Goal: Information Seeking & Learning: Learn about a topic

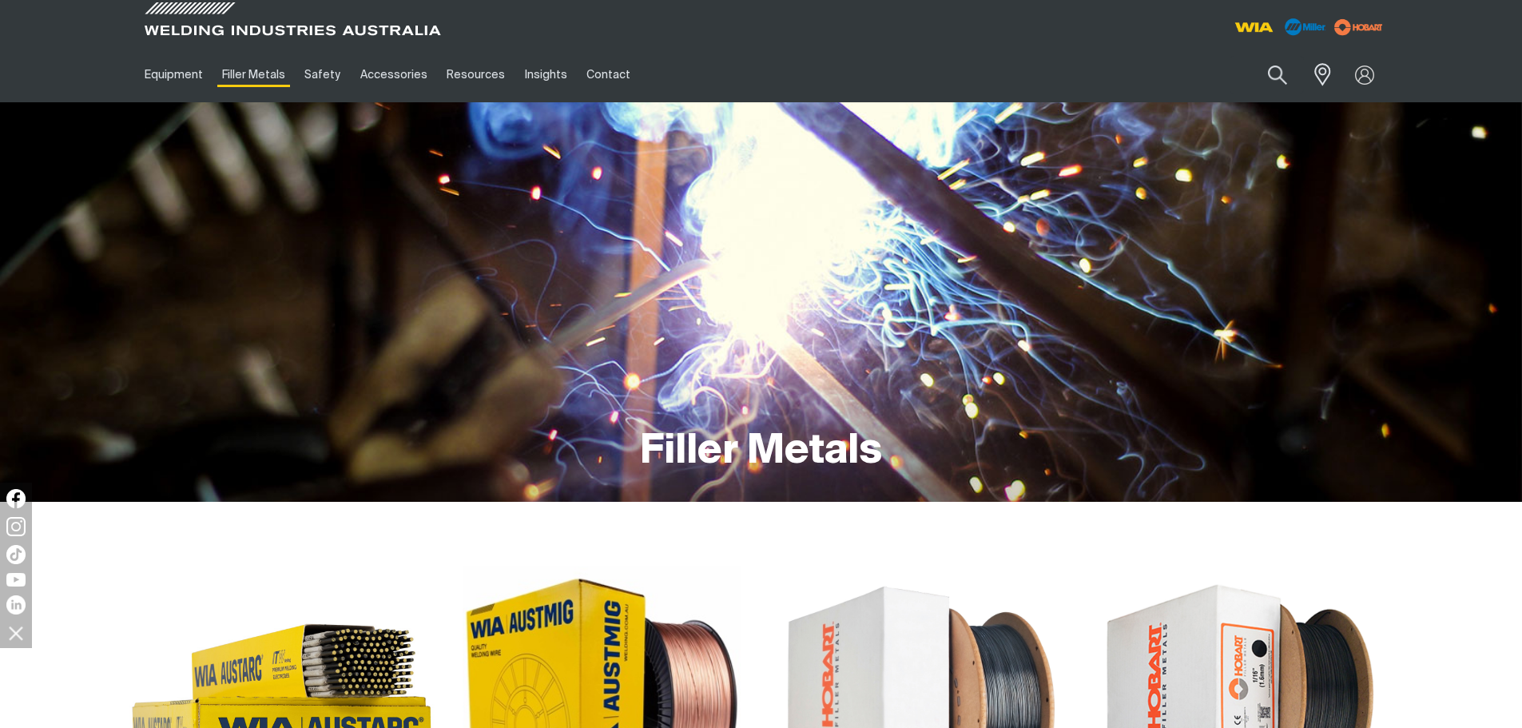
click at [332, 662] on img at bounding box center [282, 705] width 306 height 306
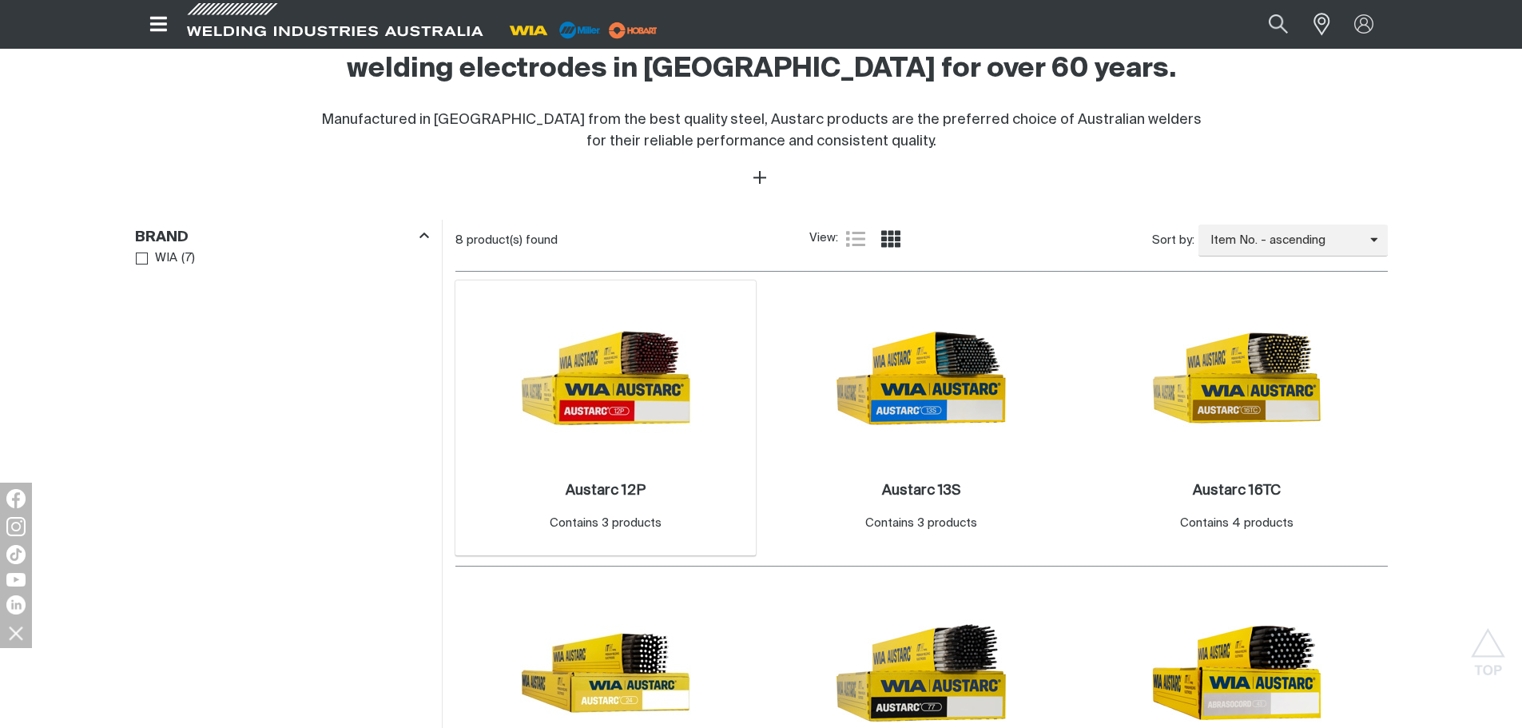
scroll to position [719, 0]
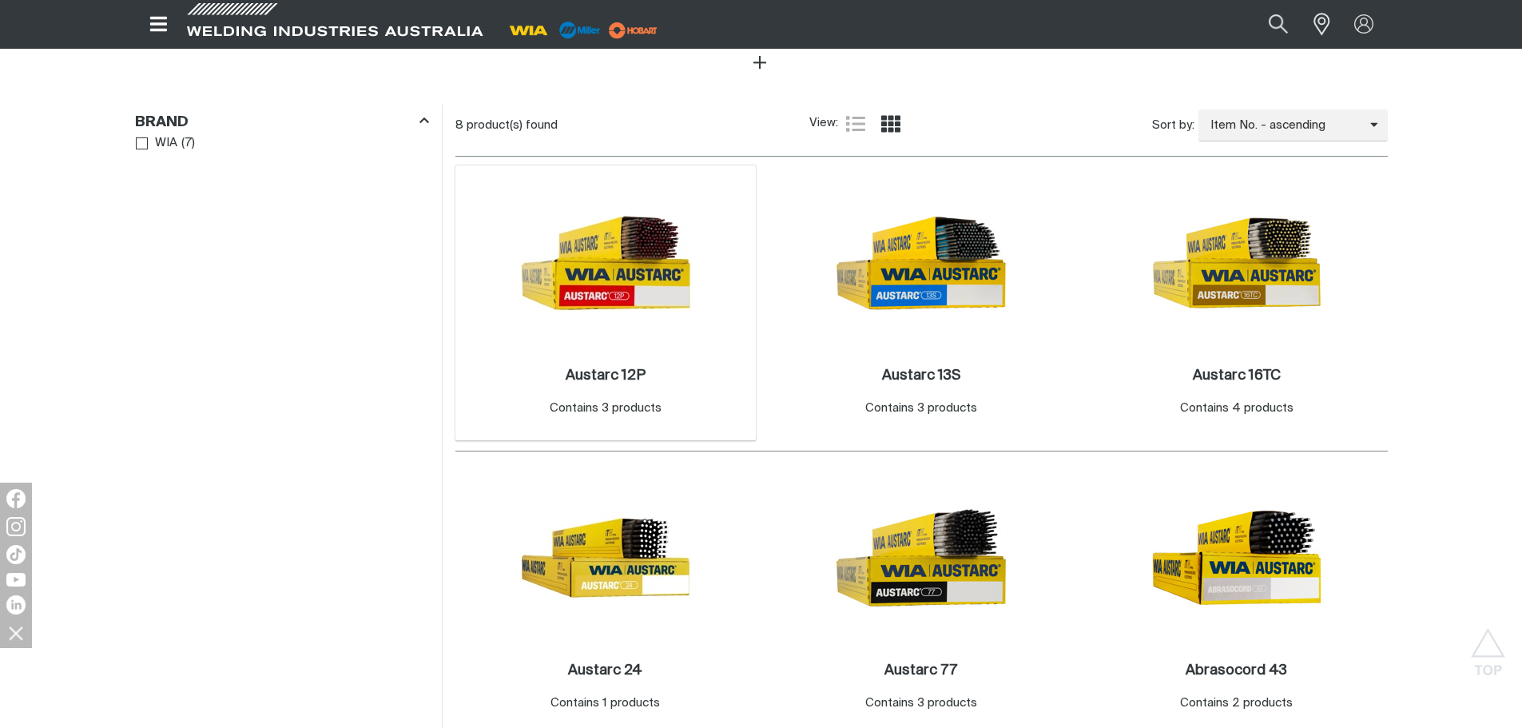
click at [609, 385] on div "Austarc 12P . Contains 3 products" at bounding box center [606, 392] width 112 height 51
click at [612, 378] on h2 "Austarc 12P ." at bounding box center [606, 375] width 80 height 14
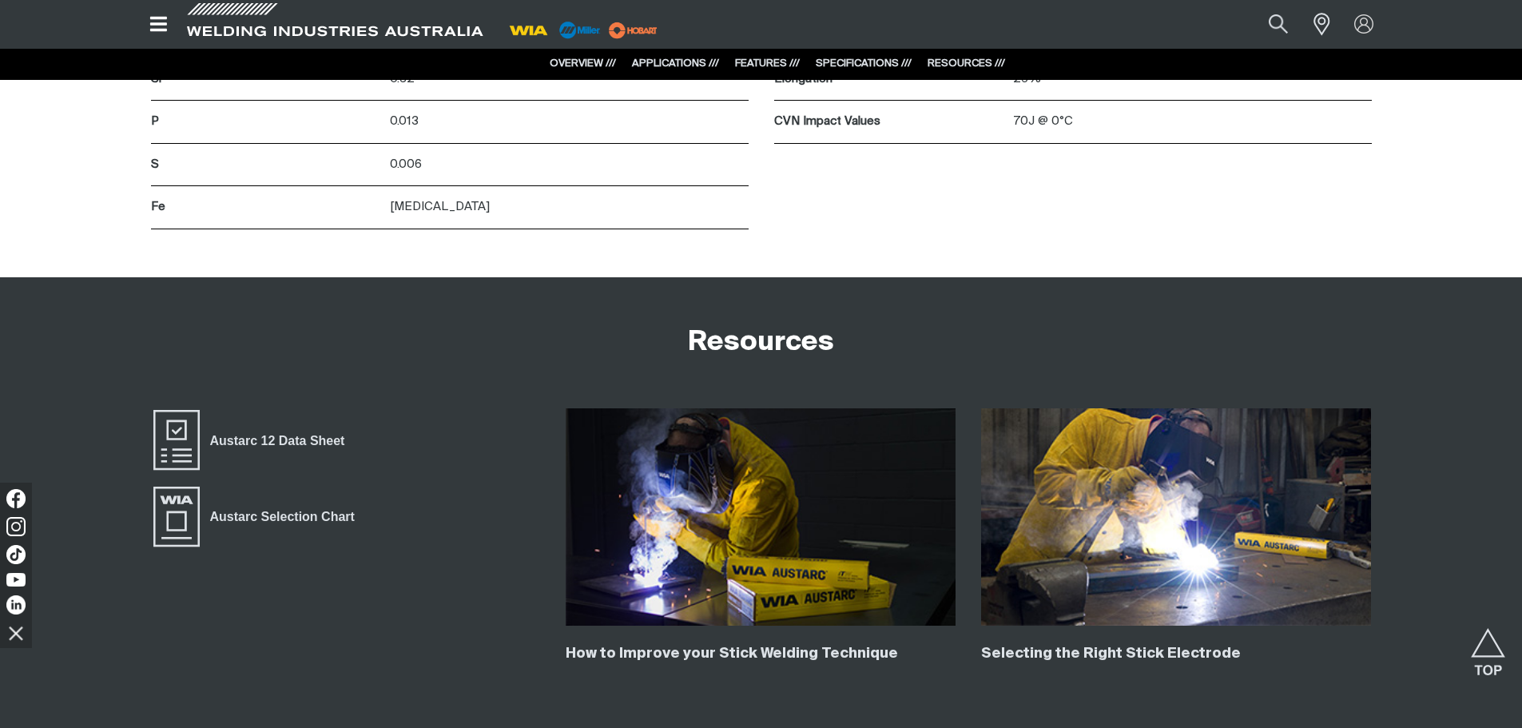
scroll to position [3675, 0]
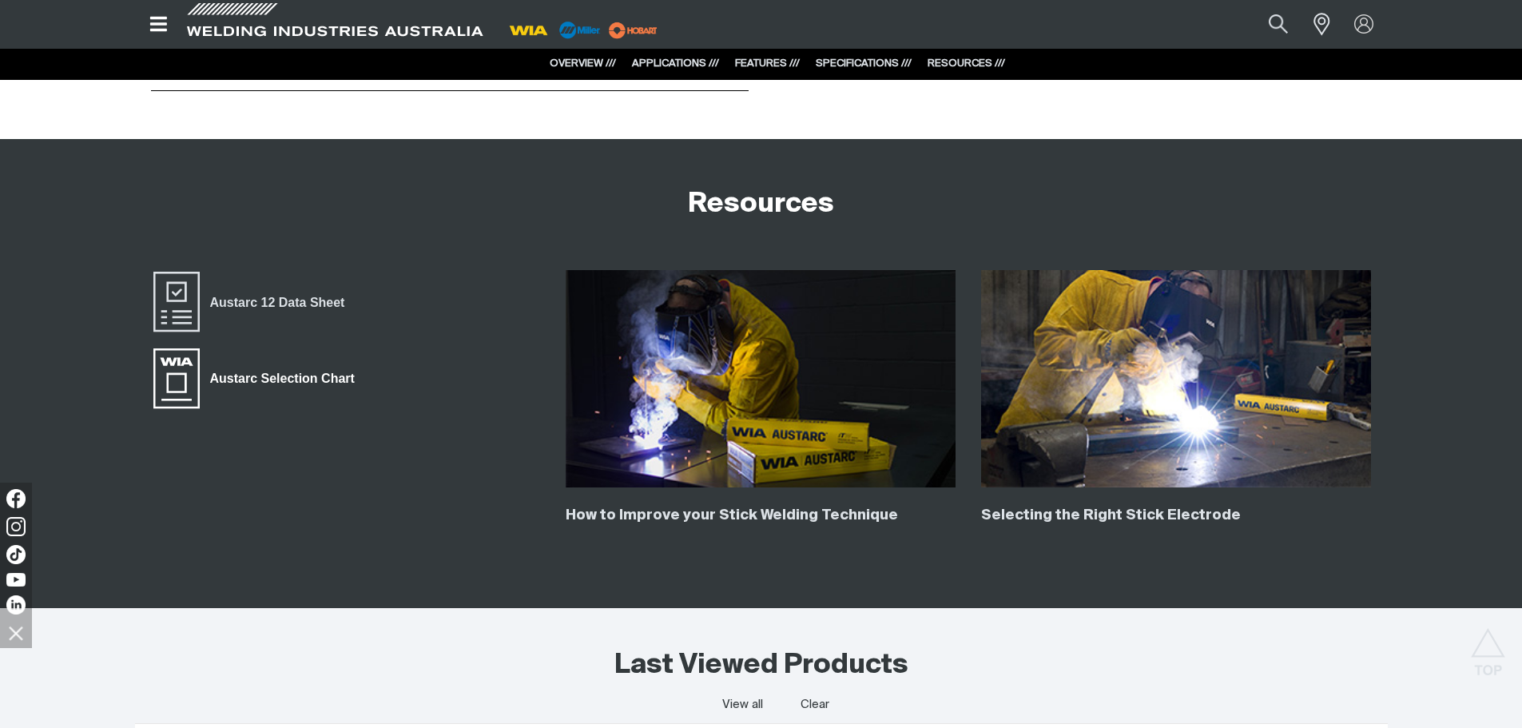
click at [289, 381] on span "Austarc Selection Chart" at bounding box center [282, 378] width 165 height 21
click at [1285, 19] on button "Search products" at bounding box center [1278, 23] width 65 height 43
click at [1098, 29] on input "Search" at bounding box center [1181, 24] width 246 height 34
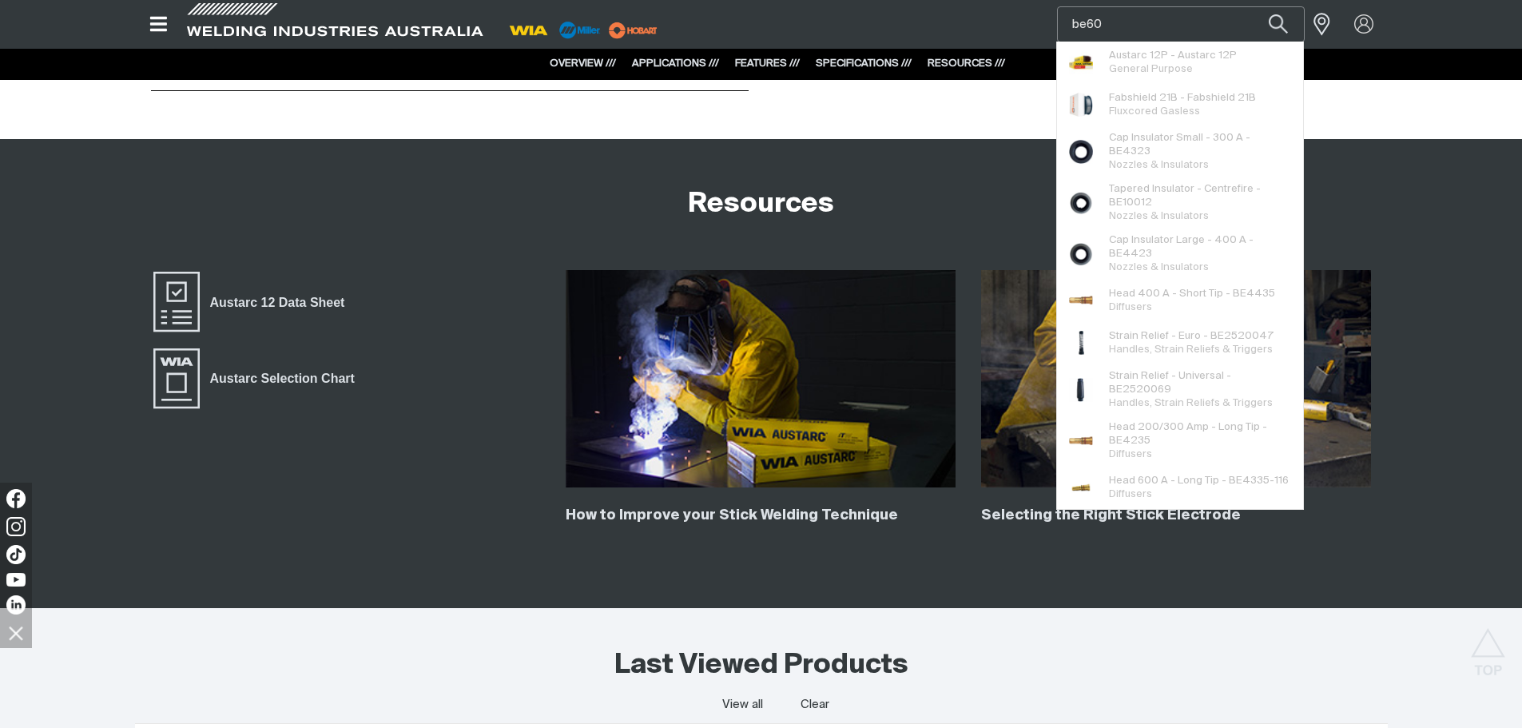
type input "be60"
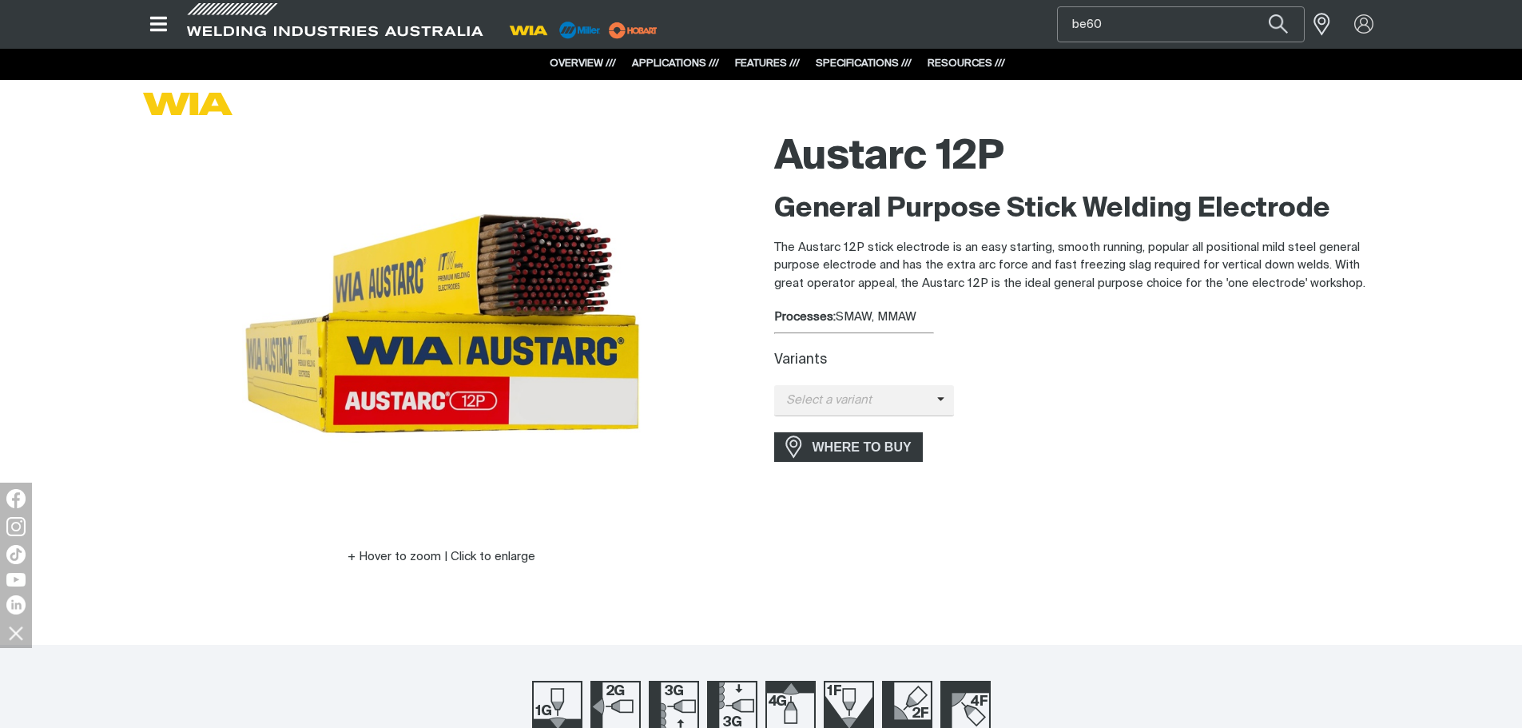
scroll to position [0, 0]
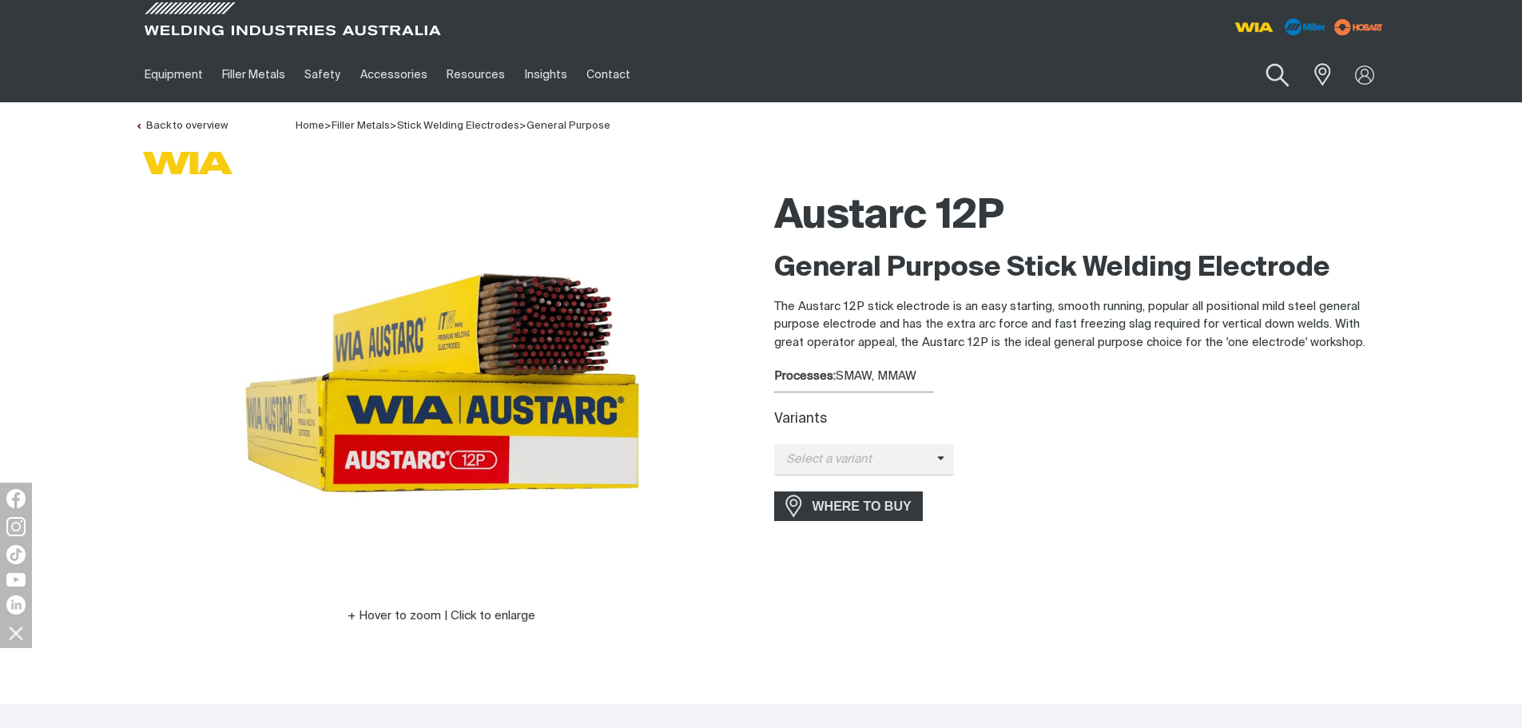
click at [1284, 84] on button "Search products" at bounding box center [1277, 76] width 65 height 46
click at [1169, 77] on input "be60" at bounding box center [1180, 75] width 246 height 36
click at [1170, 76] on input "be60" at bounding box center [1180, 75] width 246 height 36
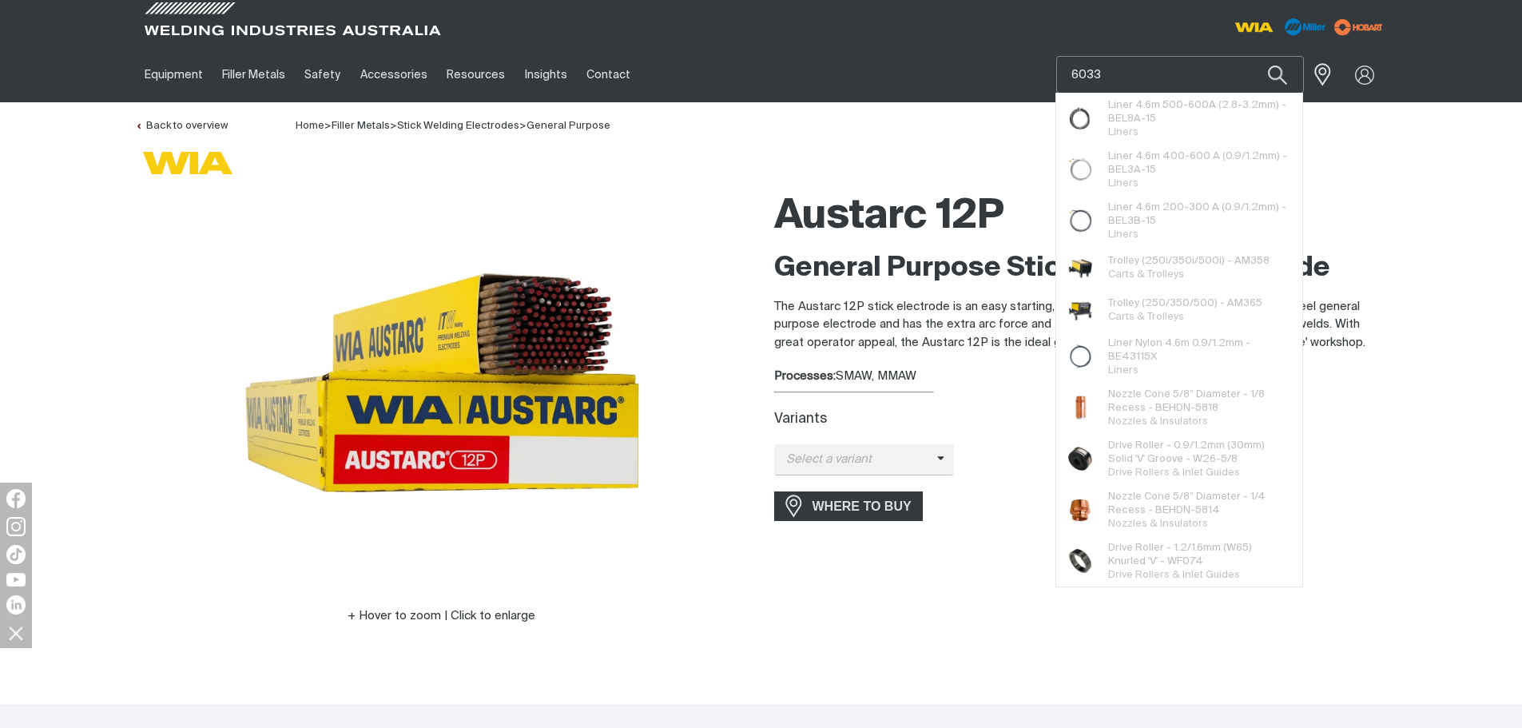
type input "6033"
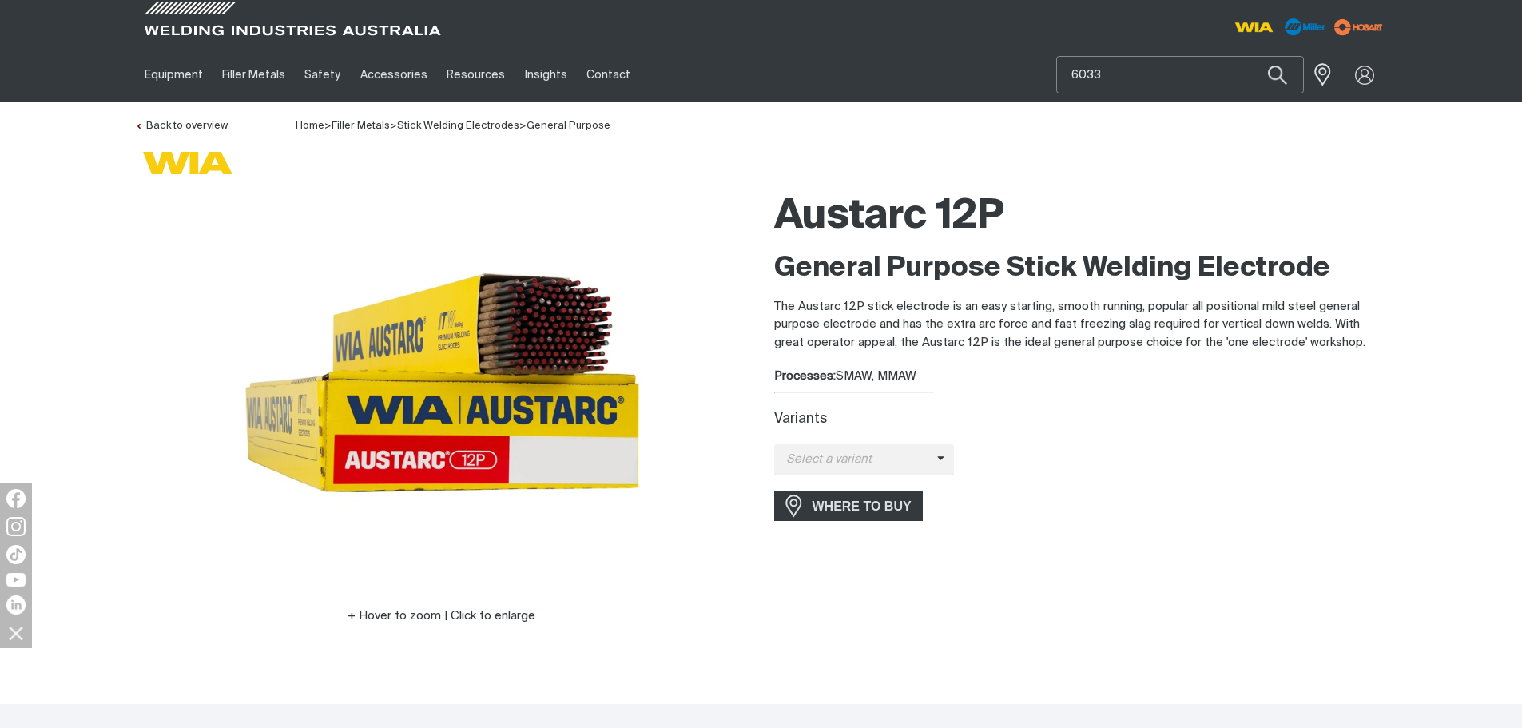
click at [1119, 71] on input "6033" at bounding box center [1180, 75] width 246 height 36
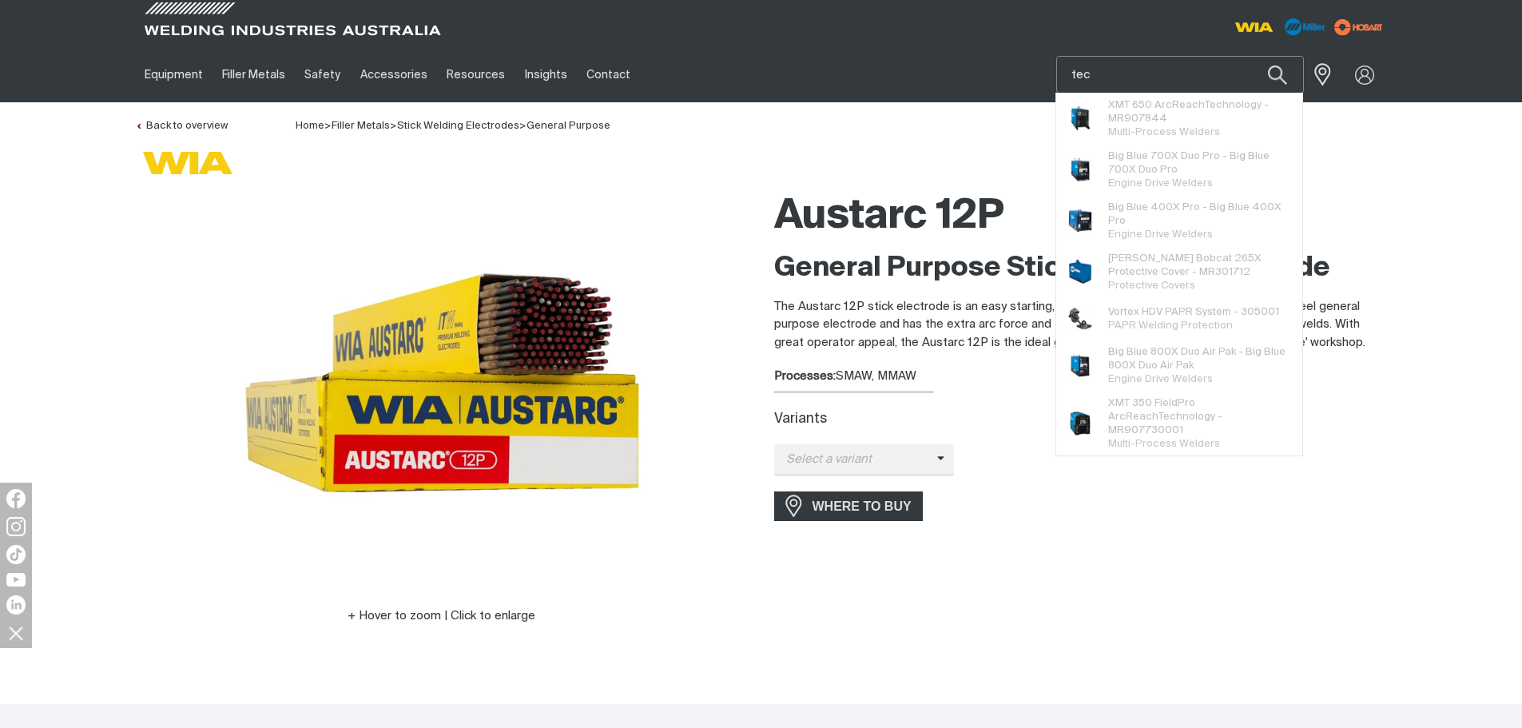
drag, startPoint x: 1112, startPoint y: 74, endPoint x: 1056, endPoint y: 75, distance: 56.7
click at [1056, 75] on div "Equipment Stick Welders TIG Welders MIG Welders Multi-Process Welders Engine Dr…" at bounding box center [761, 74] width 1253 height 55
type input "tec"
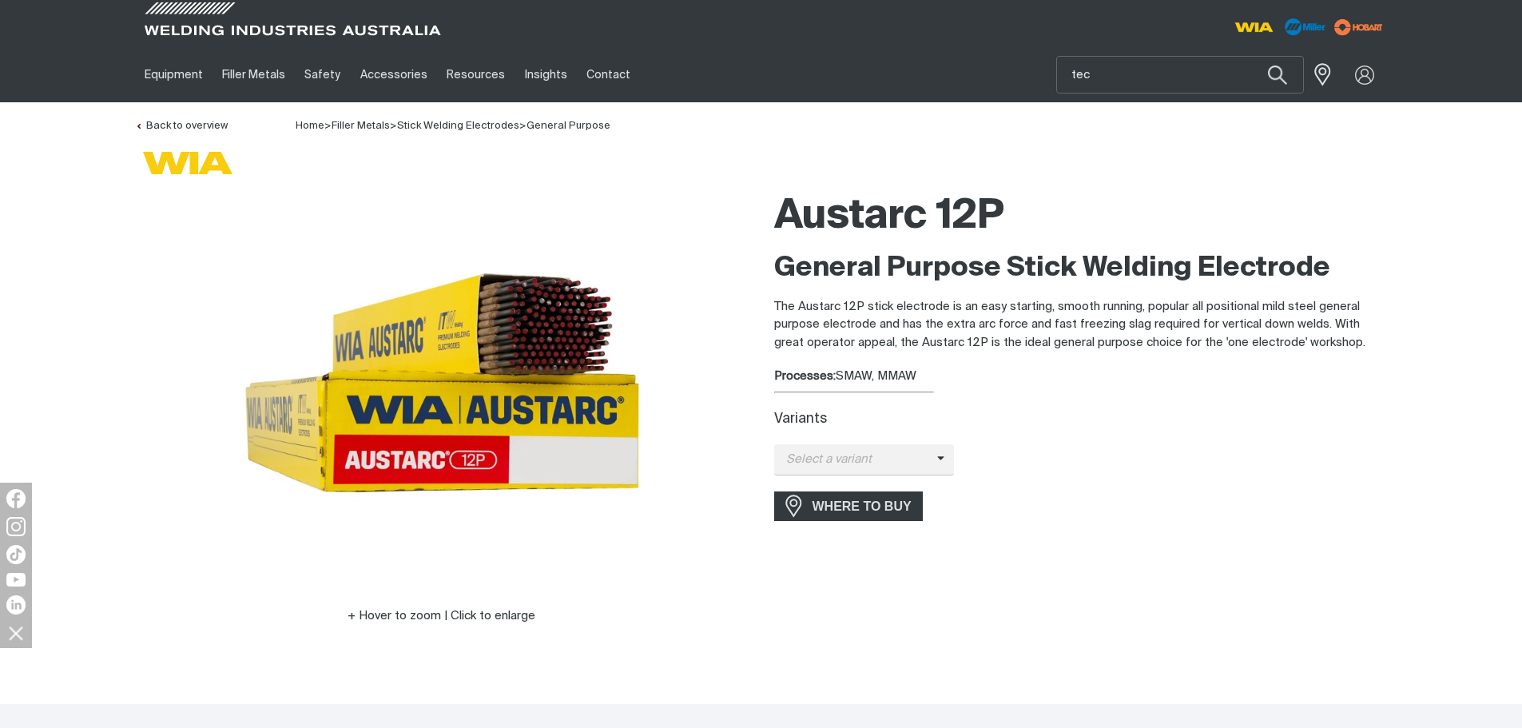
click at [976, 71] on ul "Equipment Stick Welders TIG Welders MIG Welders Multi-Process Welders Engine Dr…" at bounding box center [605, 74] width 940 height 55
click at [1122, 63] on input "tec" at bounding box center [1180, 75] width 246 height 36
click at [911, 48] on ul "Equipment Stick Welders TIG Welders MIG Welders Multi-Process Welders Engine Dr…" at bounding box center [605, 74] width 940 height 55
click at [190, 129] on link "Back to overview" at bounding box center [181, 126] width 93 height 10
